Goal: Navigation & Orientation: Find specific page/section

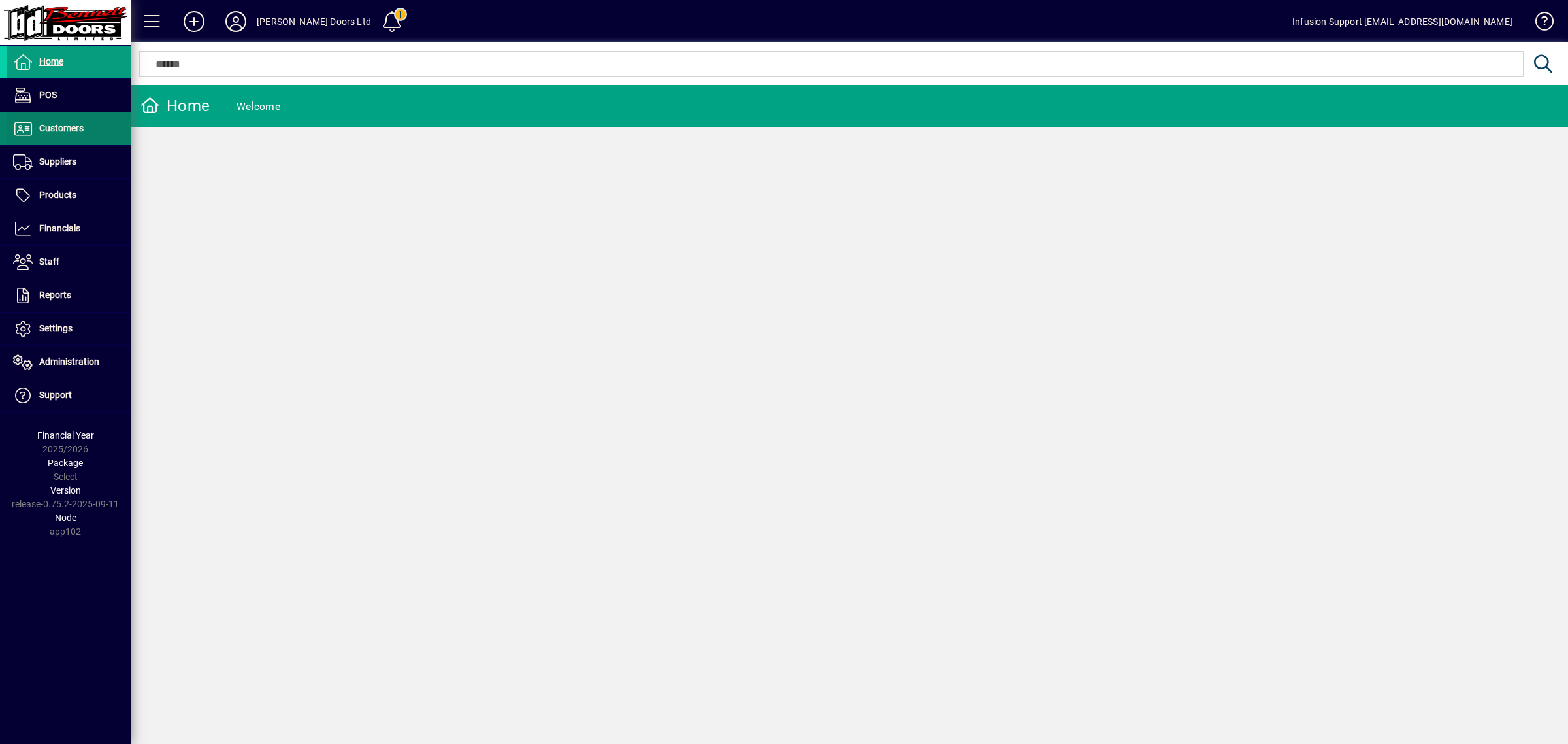
click at [75, 117] on span at bounding box center [69, 129] width 124 height 31
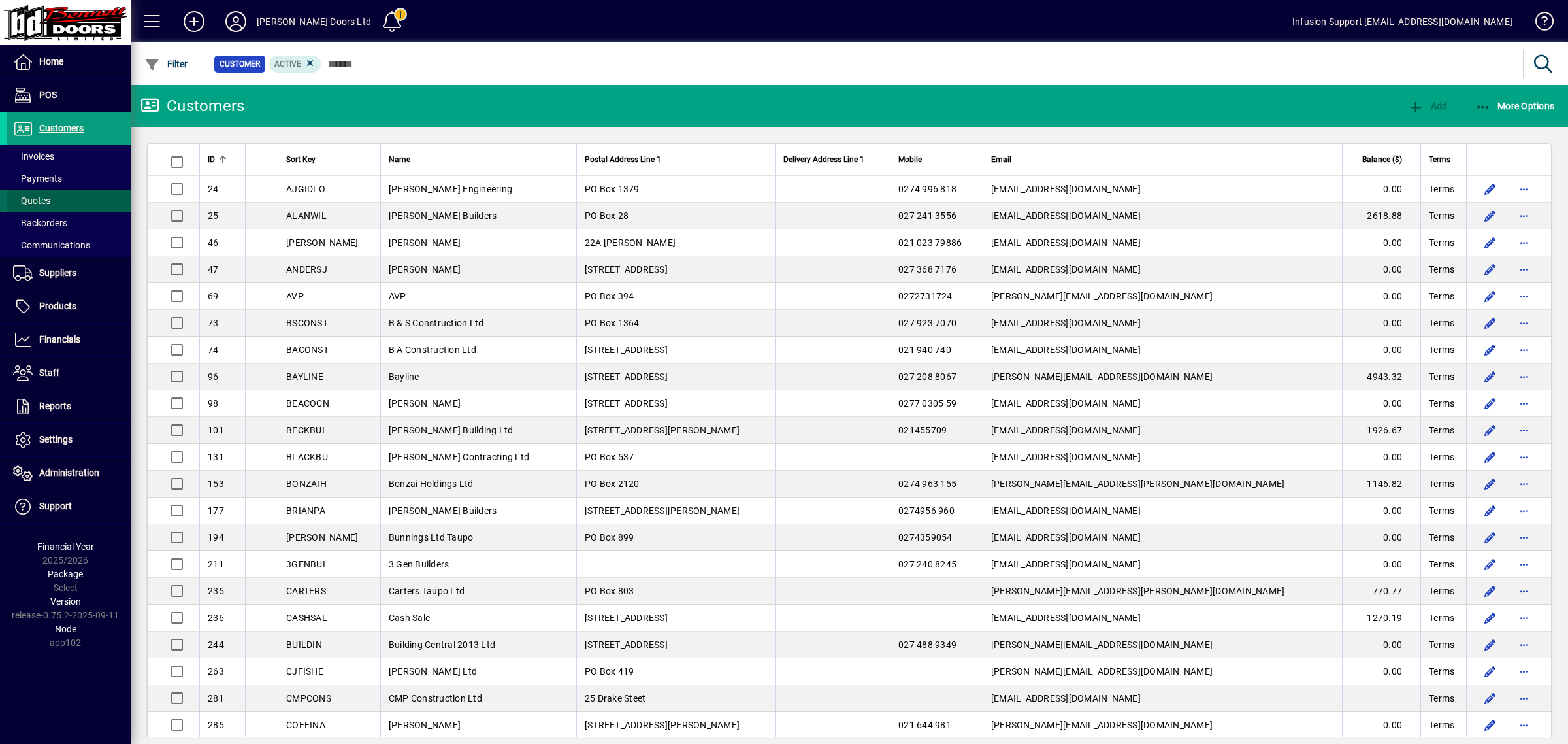
click at [52, 195] on span at bounding box center [69, 201] width 124 height 31
